Goal: Task Accomplishment & Management: Complete application form

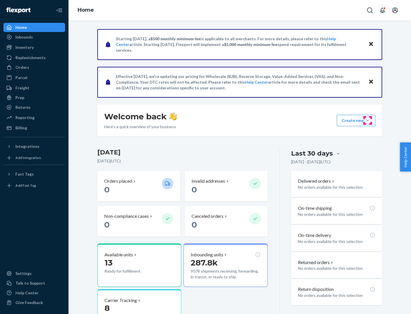
click at [367, 120] on button "Create new Create new inbound Create new order Create new product" at bounding box center [355, 120] width 38 height 11
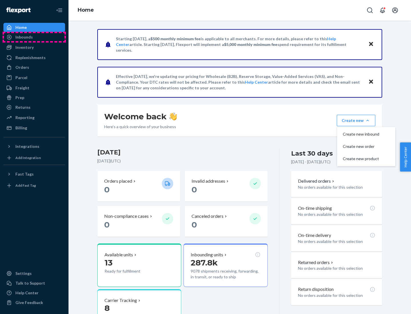
click at [34, 37] on div "Inbounds" at bounding box center [34, 37] width 60 height 8
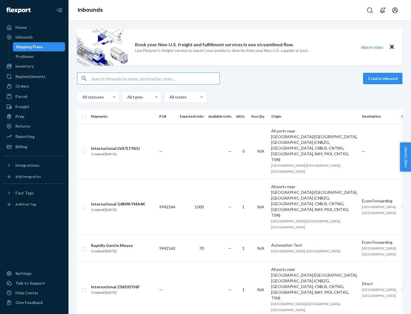
click at [383, 78] on button "Create inbound" at bounding box center [382, 78] width 39 height 11
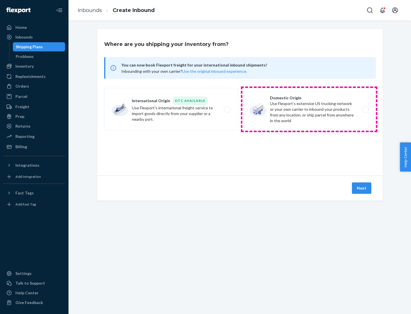
click at [309, 109] on label "Domestic Origin Use Flexport’s extensive US trucking network or your own carrie…" at bounding box center [308, 109] width 133 height 43
click at [365, 109] on input "Domestic Origin Use Flexport’s extensive US trucking network or your own carrie…" at bounding box center [367, 109] width 4 height 4
radio input "true"
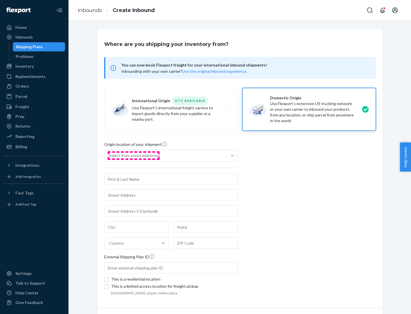
click at [133, 155] on div "Select from saved addresses" at bounding box center [134, 156] width 51 height 6
click at [109, 155] on input "Select from saved addresses" at bounding box center [109, 156] width 1 height 6
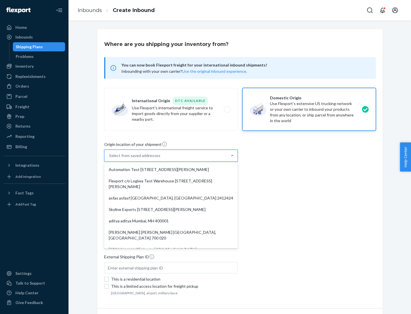
scroll to position [2, 0]
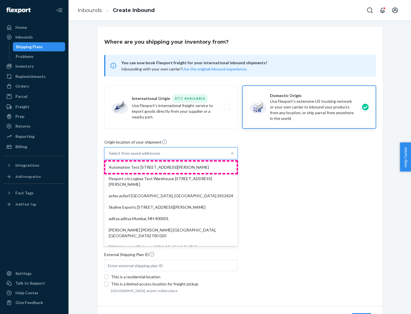
click at [171, 167] on div "Automation Test [STREET_ADDRESS][PERSON_NAME]" at bounding box center [170, 166] width 131 height 11
click at [109, 156] on input "option Automation Test [STREET_ADDRESS][PERSON_NAME]. 9 results available. Use …" at bounding box center [109, 153] width 1 height 6
type input "Automation Test"
type input "9th Floor"
type input "[GEOGRAPHIC_DATA]"
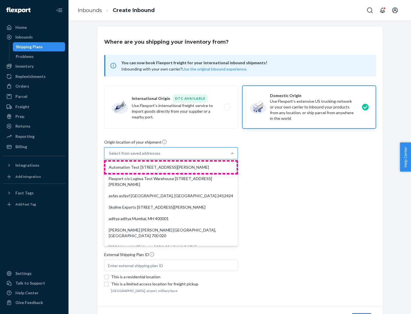
type input "CA"
type input "94104"
type input "[STREET_ADDRESS][PERSON_NAME]"
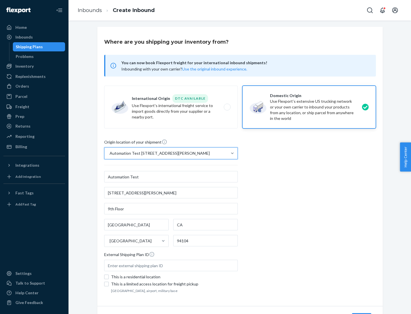
scroll to position [33, 0]
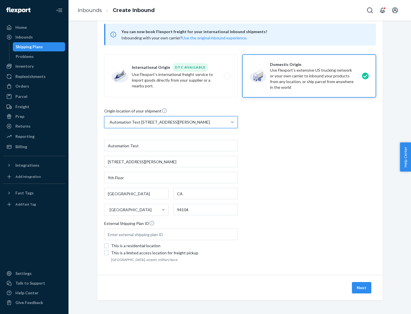
click at [361, 287] on button "Next" at bounding box center [361, 287] width 19 height 11
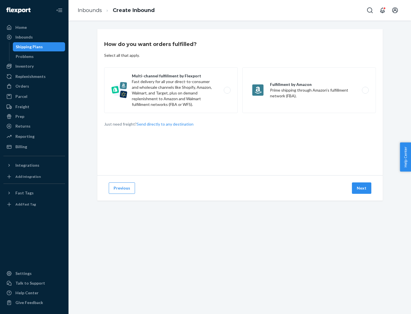
click at [171, 90] on label "Multi-channel fulfillment by Flexport Fast delivery for all your direct-to-cons…" at bounding box center [170, 90] width 133 height 46
click at [227, 90] on input "Multi-channel fulfillment by Flexport Fast delivery for all your direct-to-cons…" at bounding box center [229, 90] width 4 height 4
radio input "true"
click at [361, 188] on button "Next" at bounding box center [361, 187] width 19 height 11
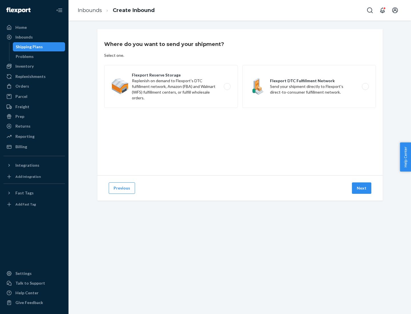
click at [309, 86] on label "Flexport DTC Fulfillment Network Send your shipment directly to Flexport's dire…" at bounding box center [308, 86] width 133 height 43
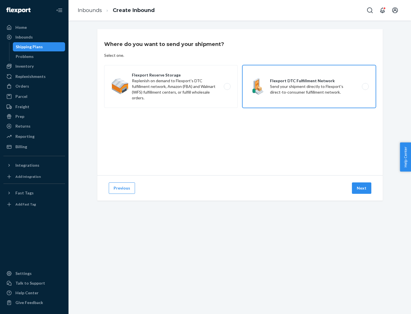
click at [365, 86] on input "Flexport DTC Fulfillment Network Send your shipment directly to Flexport's dire…" at bounding box center [367, 87] width 4 height 4
radio input "true"
click at [361, 188] on button "Next" at bounding box center [361, 187] width 19 height 11
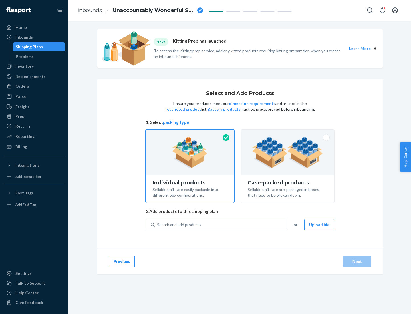
click at [287, 152] on img at bounding box center [287, 152] width 71 height 31
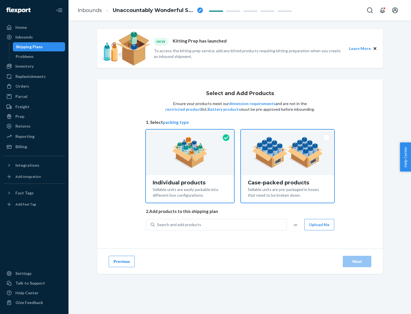
click at [287, 133] on input "Case-packed products Sellable units are pre-packaged in boxes that need to be b…" at bounding box center [287, 131] width 4 height 4
radio input "true"
radio input "false"
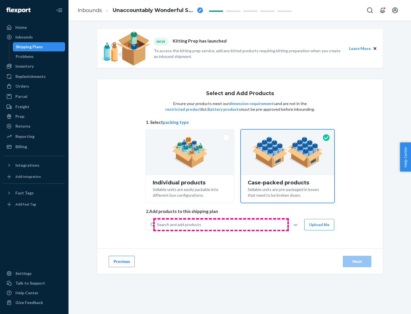
click at [221, 224] on div "Search and add products" at bounding box center [221, 224] width 132 height 10
click at [157, 224] on input "Search and add products" at bounding box center [157, 225] width 1 height 6
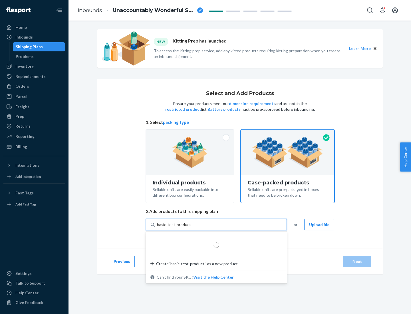
type input "basic-test-product-1"
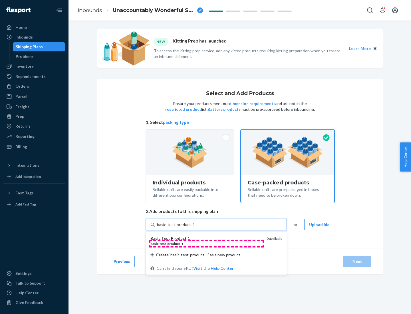
click at [206, 243] on div "basic - test - product - 1" at bounding box center [205, 243] width 111 height 5
click at [193, 227] on input "basic-test-product-1" at bounding box center [175, 225] width 36 height 6
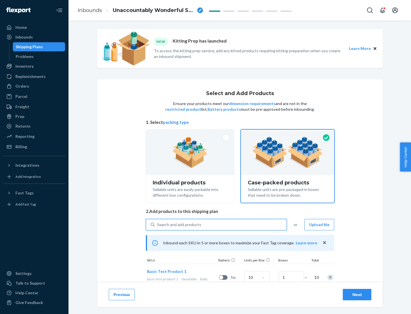
scroll to position [21, 0]
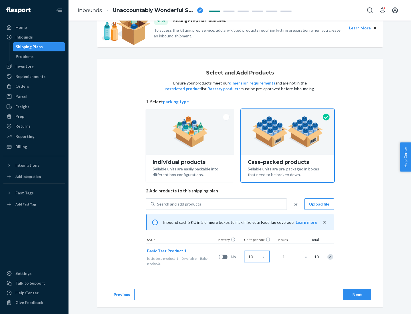
type input "10"
type input "7"
click at [357, 294] on div "Next" at bounding box center [356, 294] width 19 height 6
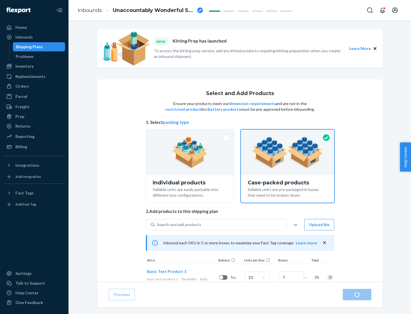
radio input "true"
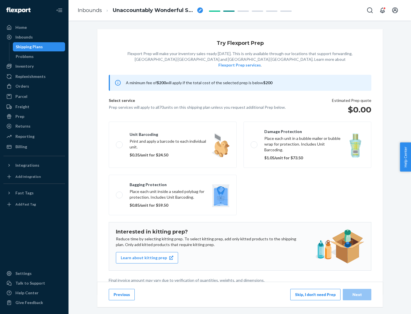
scroll to position [1, 0]
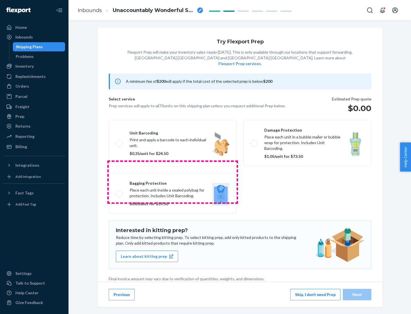
click at [172, 182] on label "Bagging protection Place each unit inside a sealed polybag for protection. Incl…" at bounding box center [173, 193] width 128 height 40
click at [119, 191] on input "Bagging protection Place each unit inside a sealed polybag for protection. Incl…" at bounding box center [118, 193] width 4 height 4
checkbox input "true"
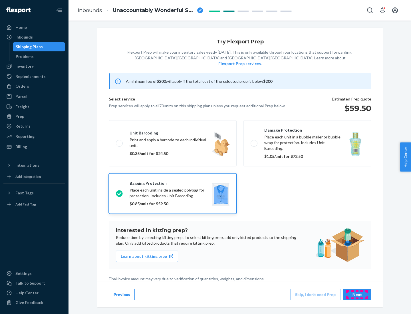
click at [357, 294] on div "Next" at bounding box center [356, 294] width 19 height 6
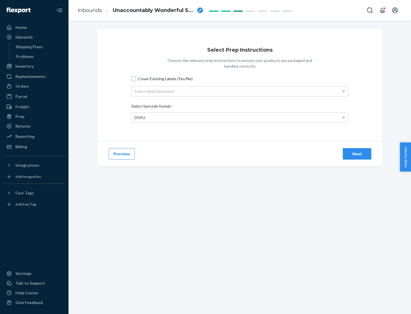
click at [133, 78] on input "Cover Existing Labels (Yes/No)" at bounding box center [133, 78] width 5 height 5
checkbox input "true"
click at [239, 91] on div "Select label placement" at bounding box center [239, 91] width 216 height 10
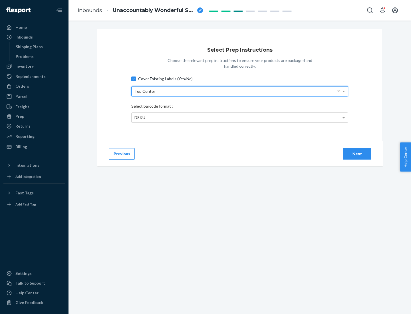
click at [239, 117] on div "DSKU" at bounding box center [239, 118] width 216 height 10
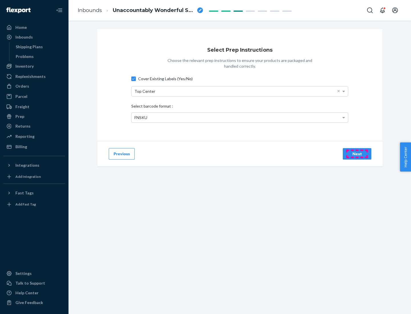
click at [357, 153] on div "Next" at bounding box center [356, 154] width 19 height 6
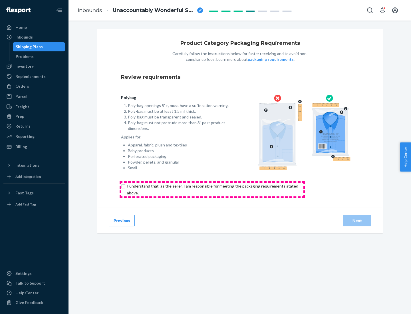
click at [212, 189] on input "checkbox" at bounding box center [216, 189] width 190 height 14
checkbox input "true"
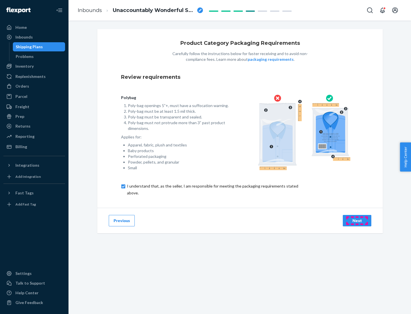
click at [357, 220] on div "Next" at bounding box center [356, 221] width 19 height 6
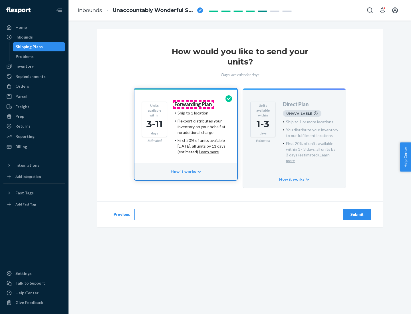
click at [193, 104] on h4 "Forwarding Plan" at bounding box center [192, 104] width 37 height 6
click at [357, 211] on div "Submit" at bounding box center [356, 214] width 19 height 6
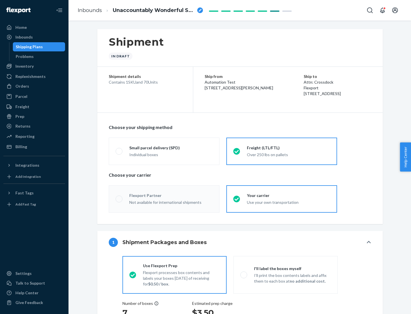
radio input "true"
radio input "false"
radio input "true"
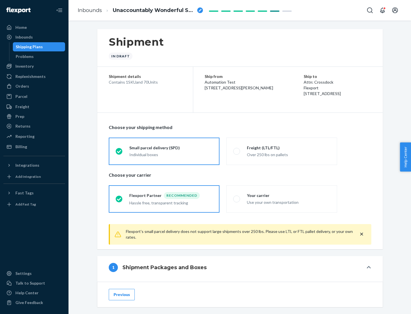
click at [171, 154] on div "Individual boxes" at bounding box center [170, 155] width 83 height 6
click at [119, 153] on input "Small parcel delivery (SPD) Individual boxes" at bounding box center [117, 151] width 4 height 4
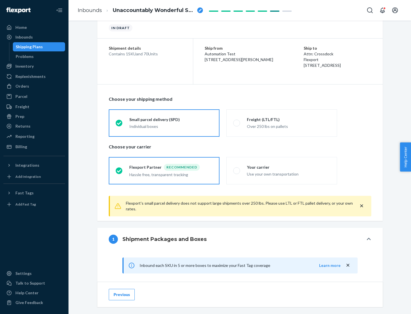
click at [288, 167] on div "Your carrier" at bounding box center [288, 167] width 83 height 6
click at [237, 168] on input "Your carrier Use your own transportation" at bounding box center [235, 170] width 4 height 4
radio input "true"
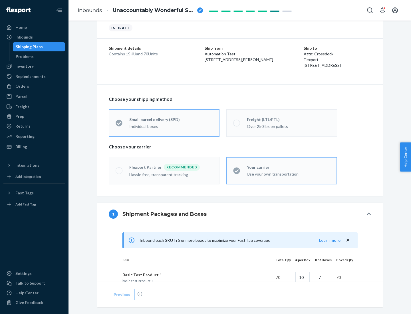
radio input "false"
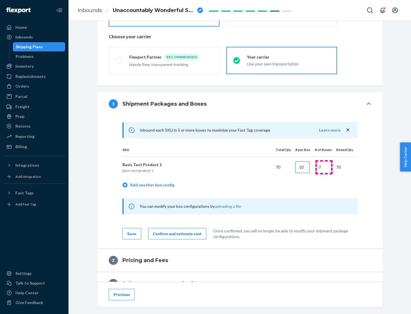
type input "10"
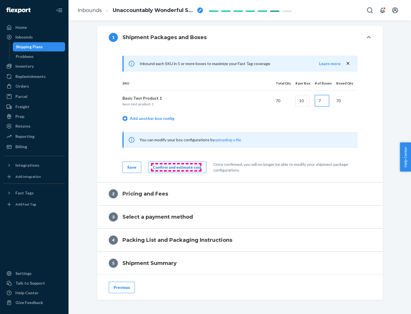
type input "7"
click at [176, 167] on div "Confirm and estimate cost" at bounding box center [177, 167] width 48 height 6
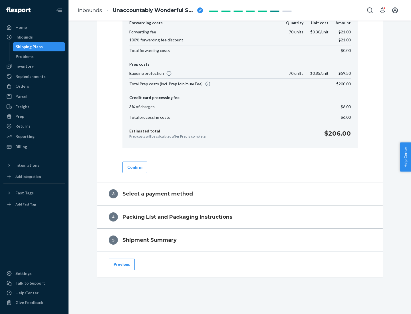
click at [134, 167] on button "Confirm" at bounding box center [134, 166] width 25 height 11
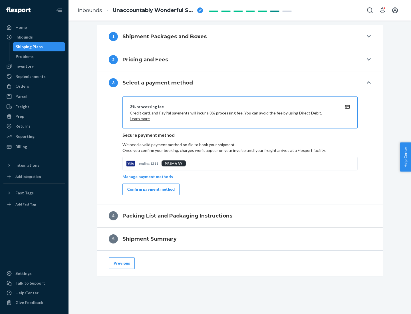
scroll to position [206, 0]
click at [150, 189] on div "Confirm payment method" at bounding box center [150, 189] width 47 height 6
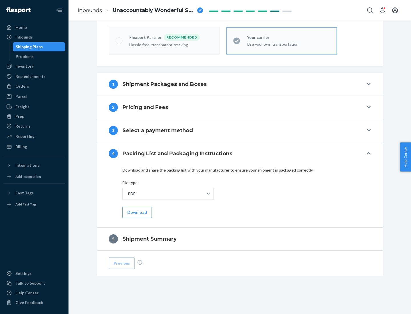
scroll to position [158, 0]
click at [136, 212] on button "Download" at bounding box center [136, 211] width 29 height 11
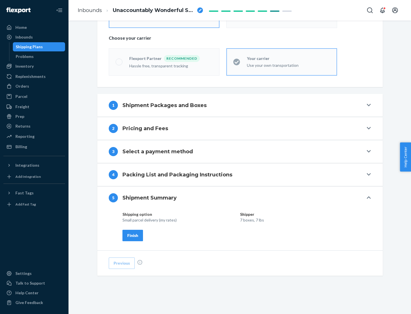
scroll to position [137, 0]
